Goal: Task Accomplishment & Management: Use online tool/utility

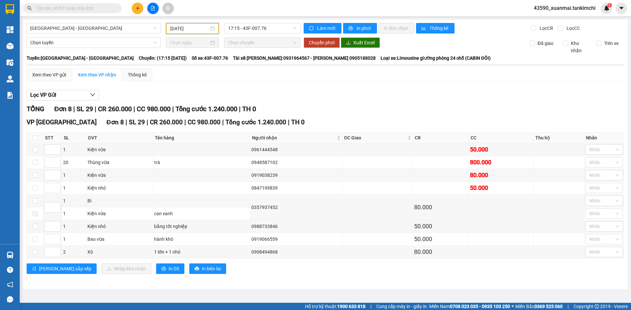
click at [199, 29] on input "[DATE]" at bounding box center [189, 28] width 38 height 7
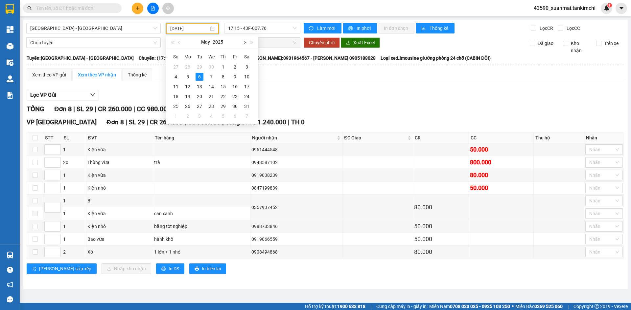
click at [243, 42] on span "button" at bounding box center [243, 42] width 3 height 3
click at [223, 78] on div "11" at bounding box center [223, 77] width 8 height 8
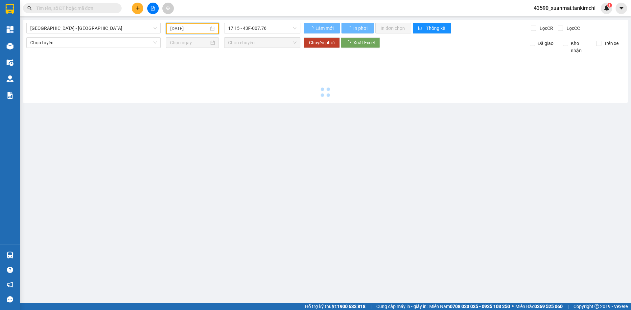
type input "[DATE]"
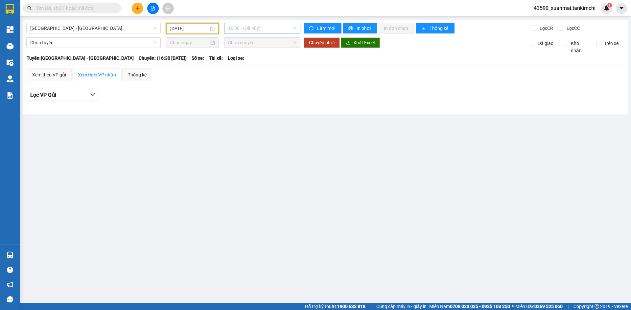
click at [274, 29] on span "16:30 - (Đã hủy)" at bounding box center [262, 28] width 68 height 10
click at [257, 95] on div "19:00 - 43H-179.65" at bounding box center [253, 93] width 51 height 7
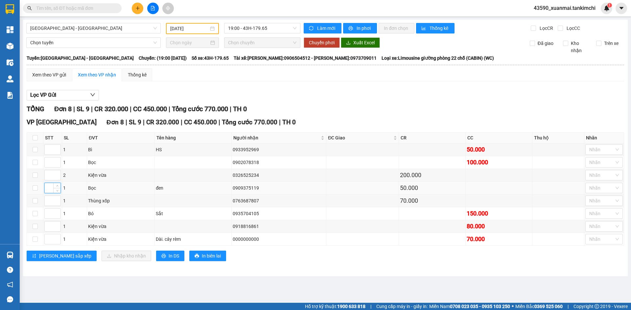
click at [50, 188] on input at bounding box center [53, 188] width 16 height 10
type input "1"
click at [46, 201] on input at bounding box center [53, 201] width 16 height 10
type input "2"
click at [48, 176] on input at bounding box center [53, 175] width 16 height 10
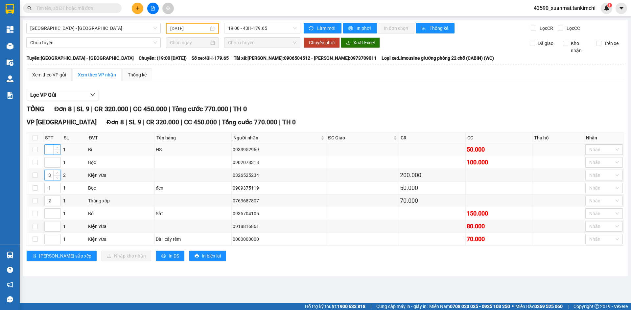
type input "3"
click at [46, 150] on input at bounding box center [53, 150] width 16 height 10
type input "4"
click at [48, 243] on input at bounding box center [53, 240] width 16 height 10
type input "5"
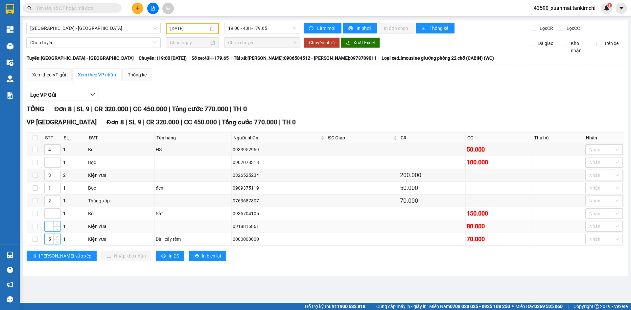
click at [47, 228] on input at bounding box center [53, 227] width 16 height 10
type input "6"
click at [48, 163] on input at bounding box center [53, 163] width 16 height 10
type input "7"
click at [47, 216] on input at bounding box center [53, 214] width 16 height 10
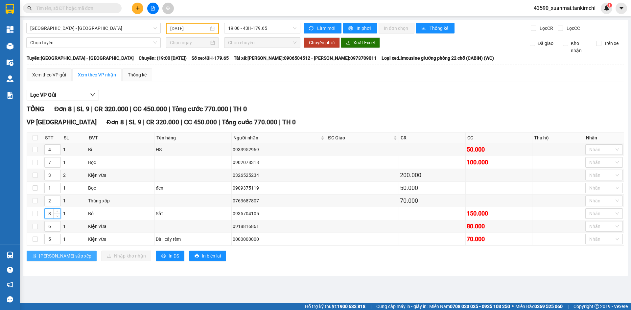
type input "8"
click at [51, 257] on span "[PERSON_NAME] sắp xếp" at bounding box center [65, 256] width 52 height 7
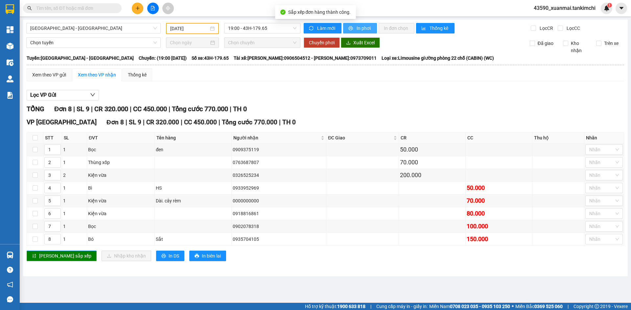
click at [363, 27] on span "In phơi" at bounding box center [363, 28] width 15 height 7
